Goal: Entertainment & Leisure: Consume media (video, audio)

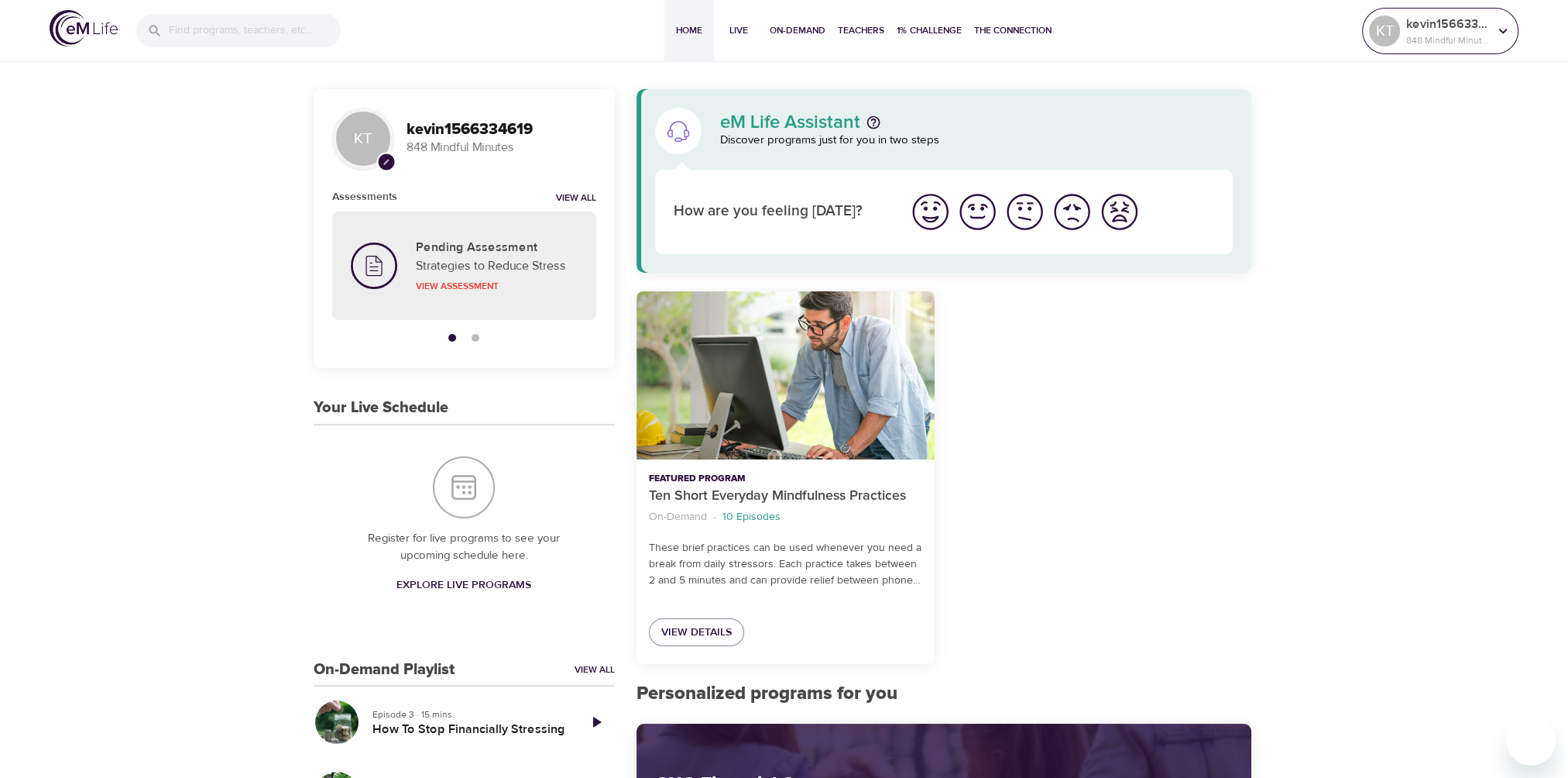
click at [1471, 31] on p "kevin1566334619" at bounding box center [1446, 24] width 82 height 19
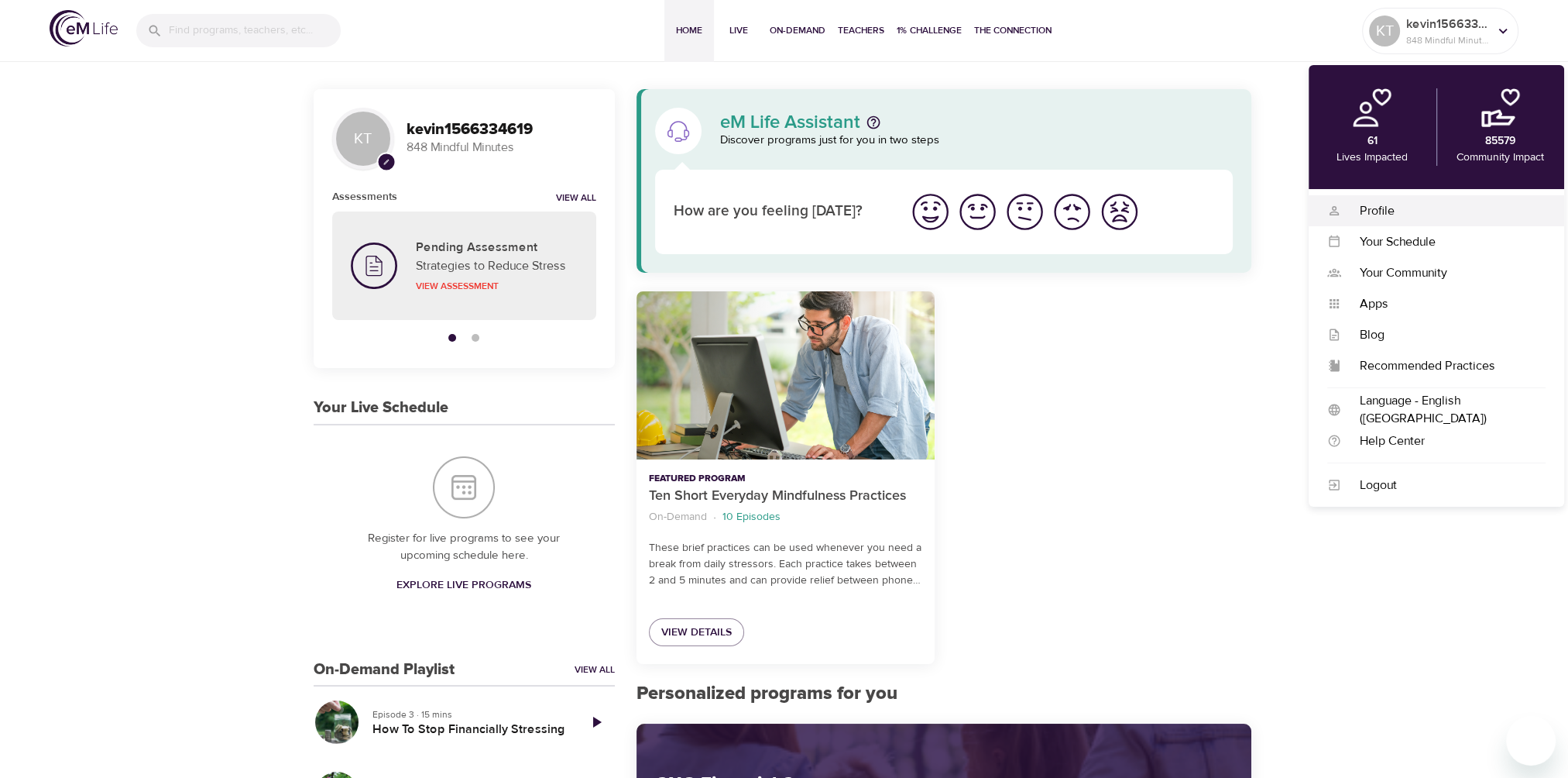
click at [1394, 208] on div "Profile" at bounding box center [1443, 210] width 204 height 18
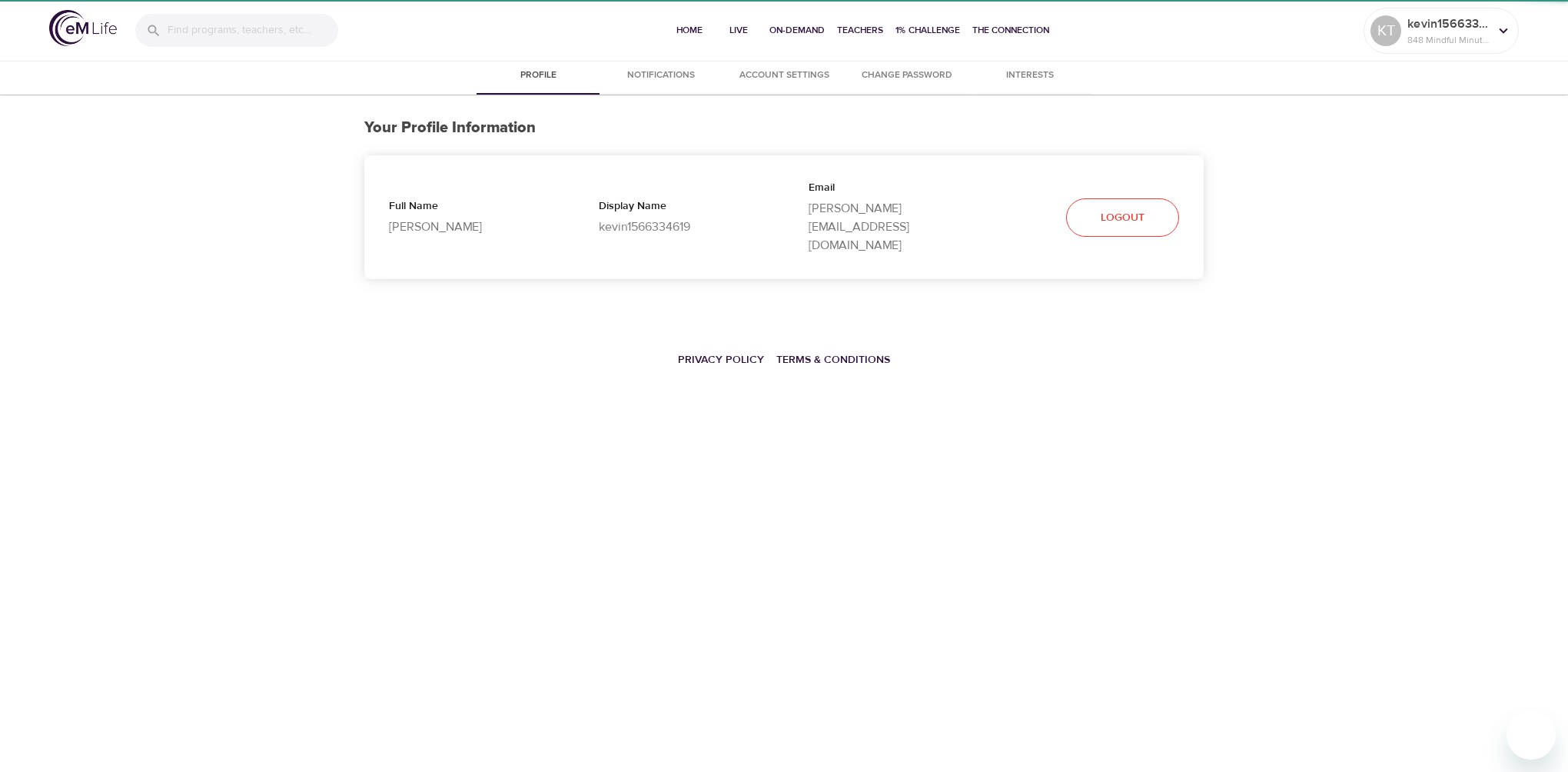
select select "10"
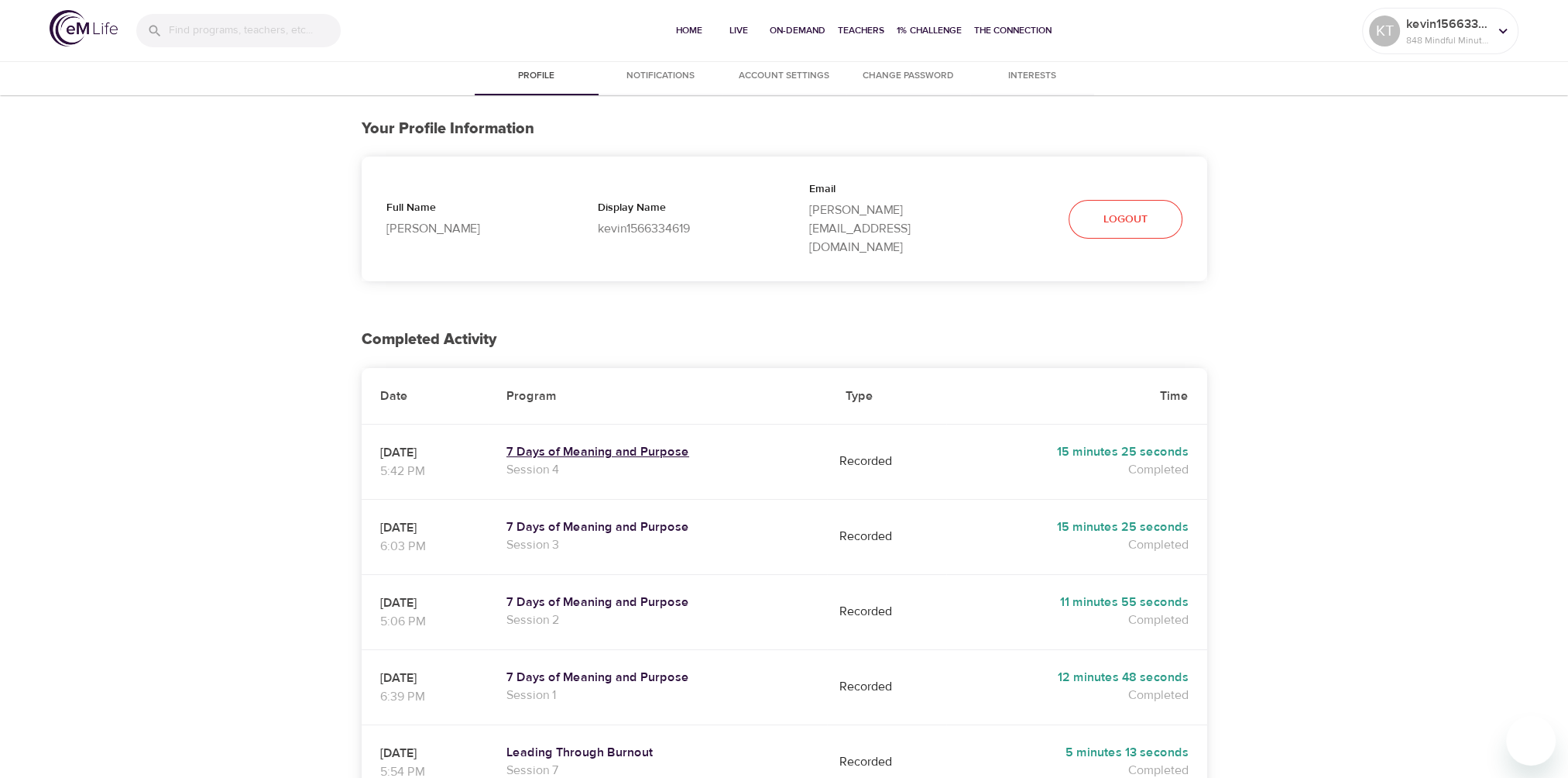
click at [591, 444] on h5 "7 Days of Meaning and Purpose" at bounding box center [657, 452] width 302 height 16
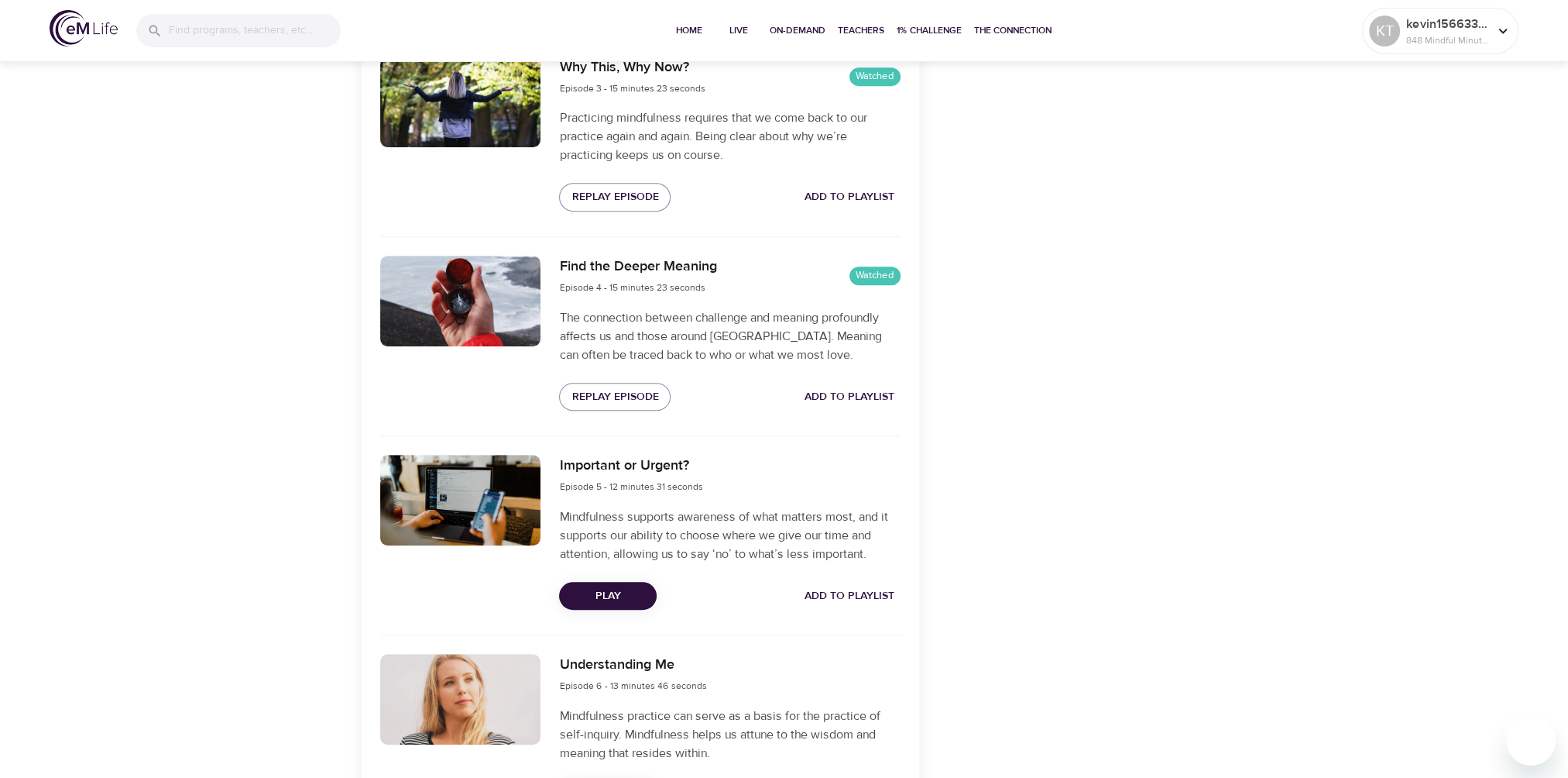
scroll to position [1007, 0]
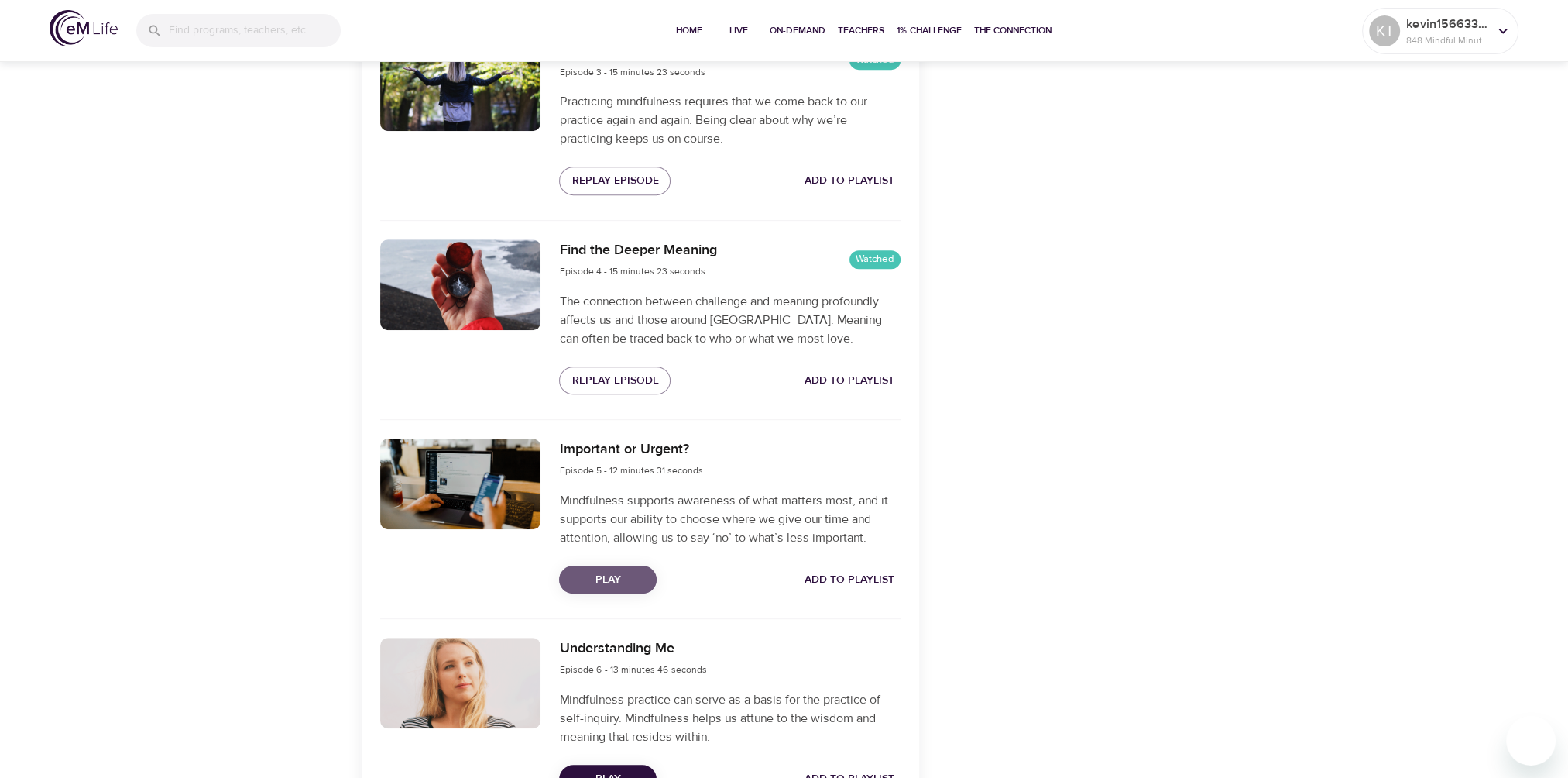
click at [610, 577] on span "Play" at bounding box center [608, 580] width 72 height 19
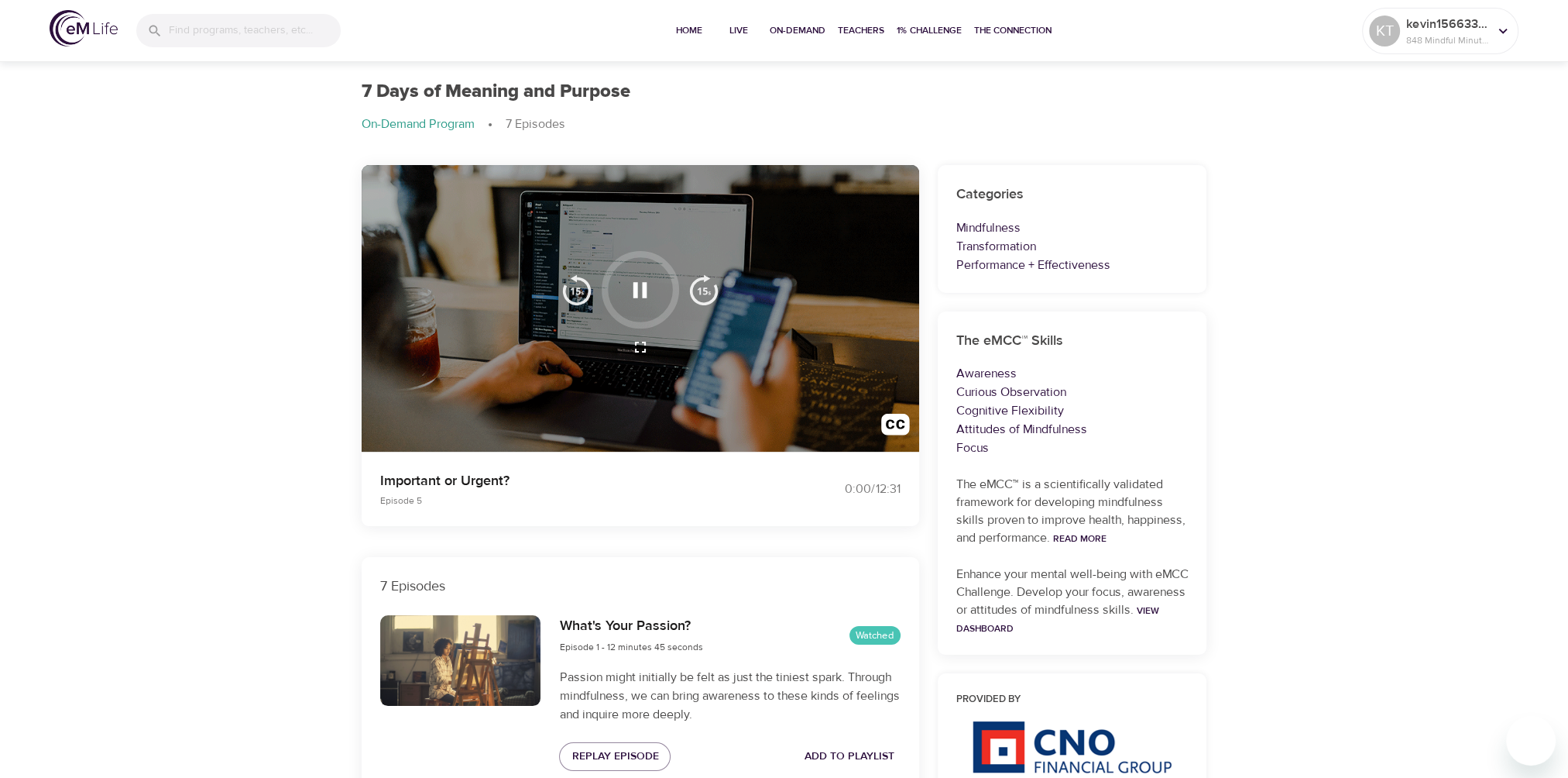
scroll to position [0, 0]
